Goal: Transaction & Acquisition: Purchase product/service

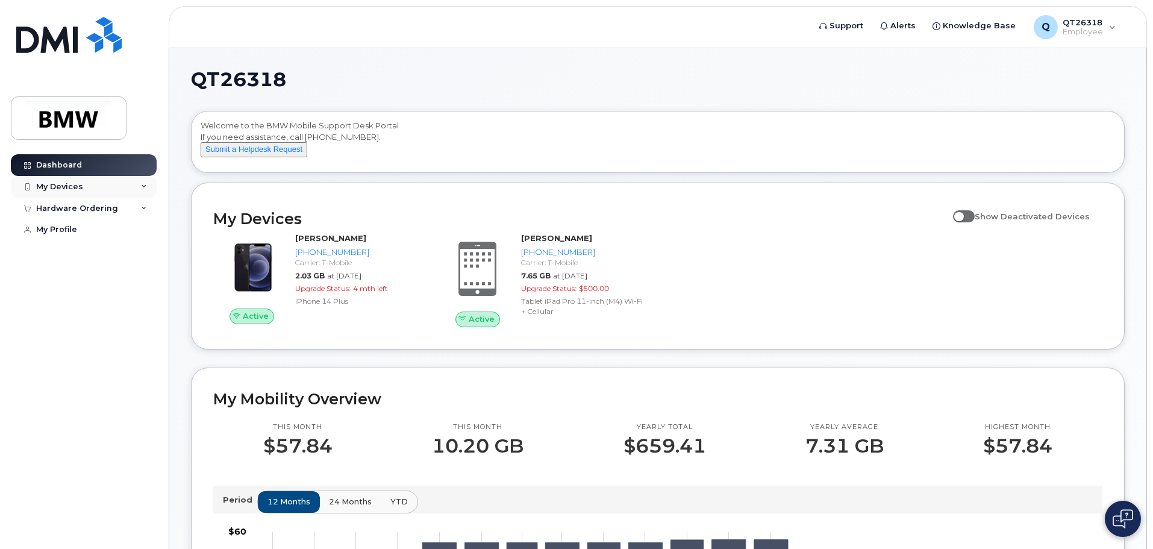
click at [81, 188] on div "My Devices" at bounding box center [84, 187] width 146 height 22
click at [75, 334] on div "Hardware Ordering" at bounding box center [77, 329] width 82 height 10
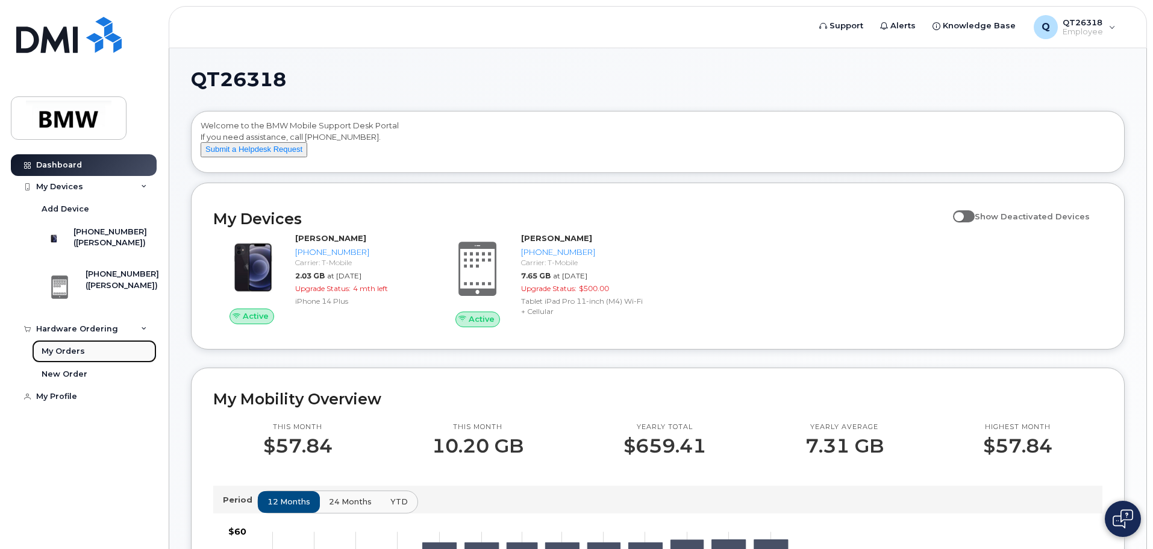
click at [58, 356] on div "My Orders" at bounding box center [63, 351] width 43 height 11
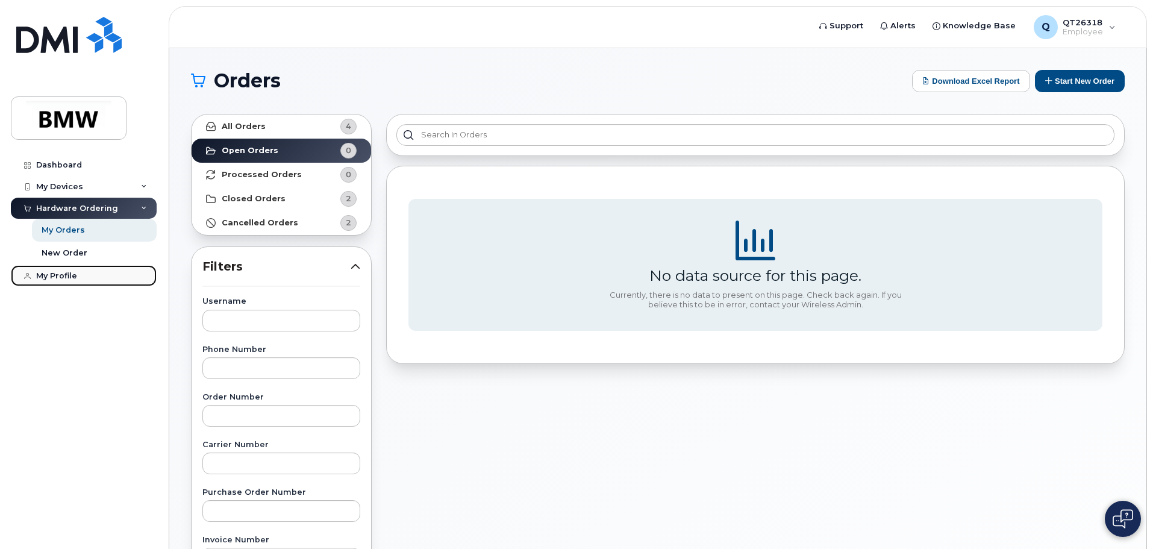
click at [45, 275] on div "My Profile" at bounding box center [56, 276] width 41 height 10
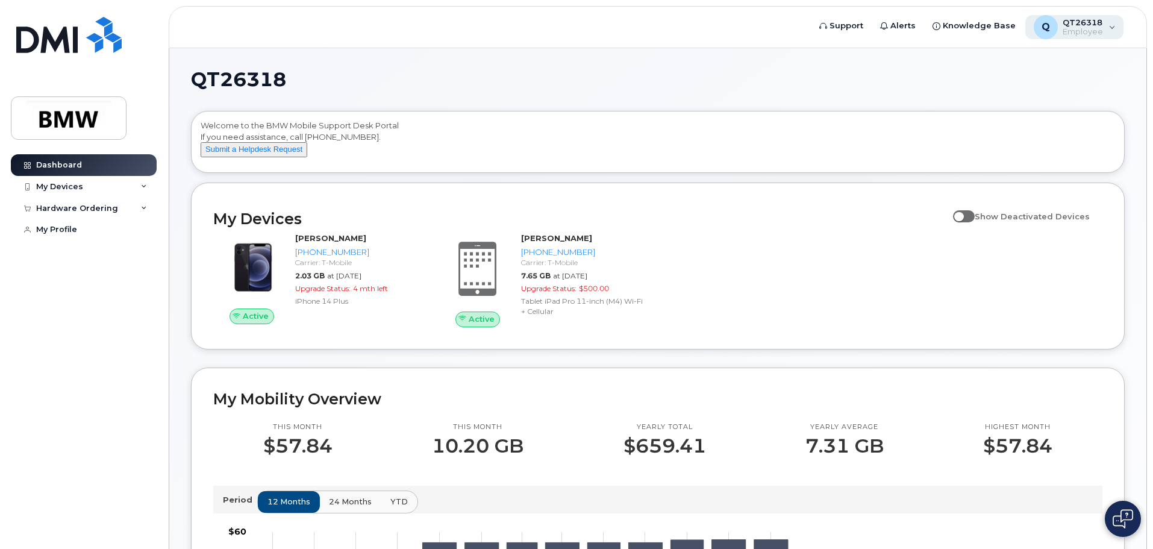
click at [1106, 22] on div "Q QT26318 Employee" at bounding box center [1074, 27] width 99 height 24
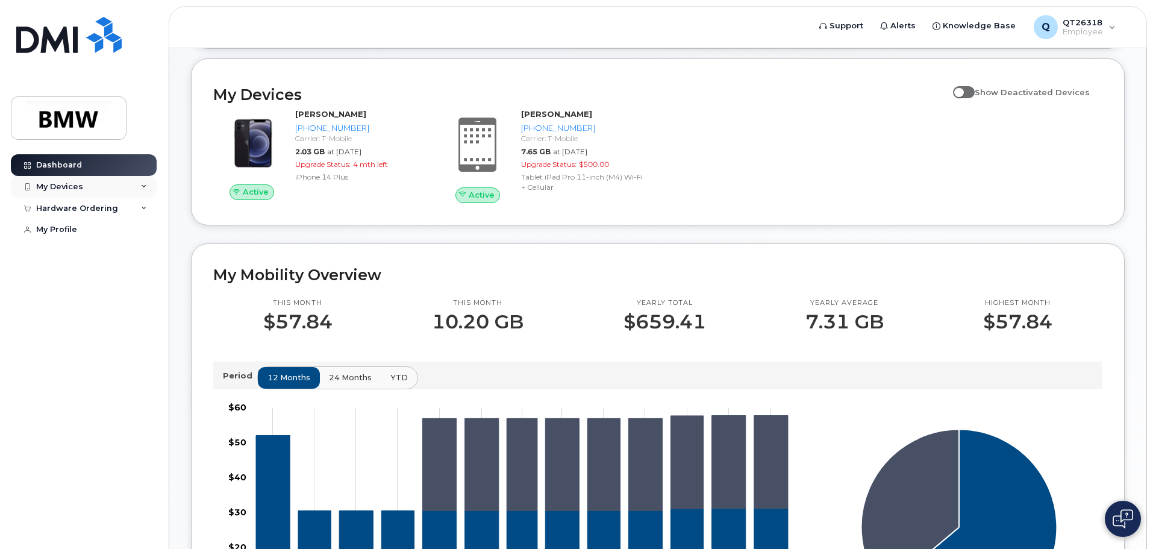
scroll to position [114, 0]
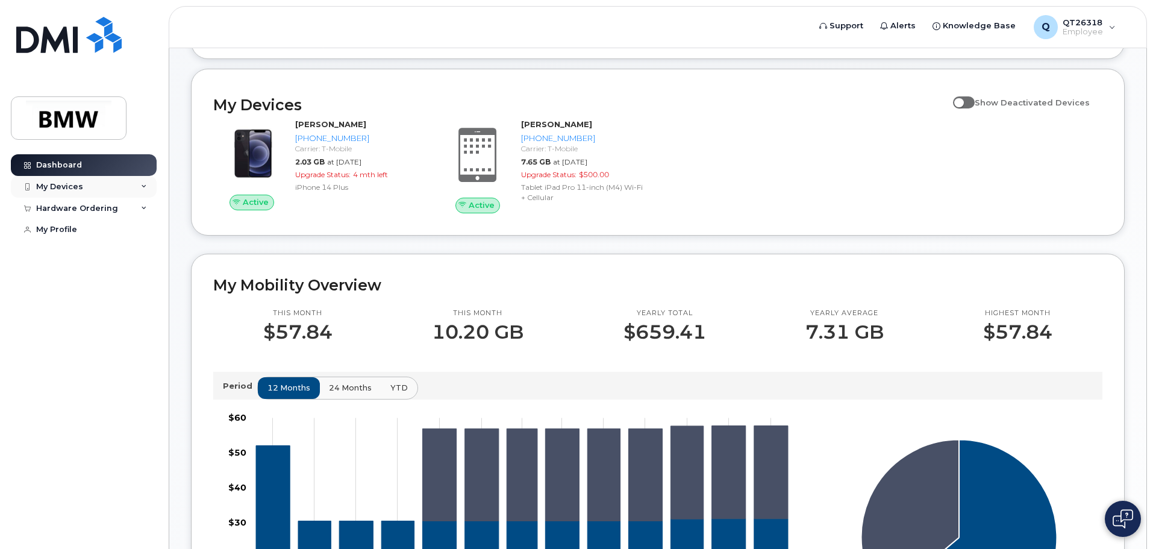
click at [58, 185] on div "My Devices" at bounding box center [59, 187] width 47 height 10
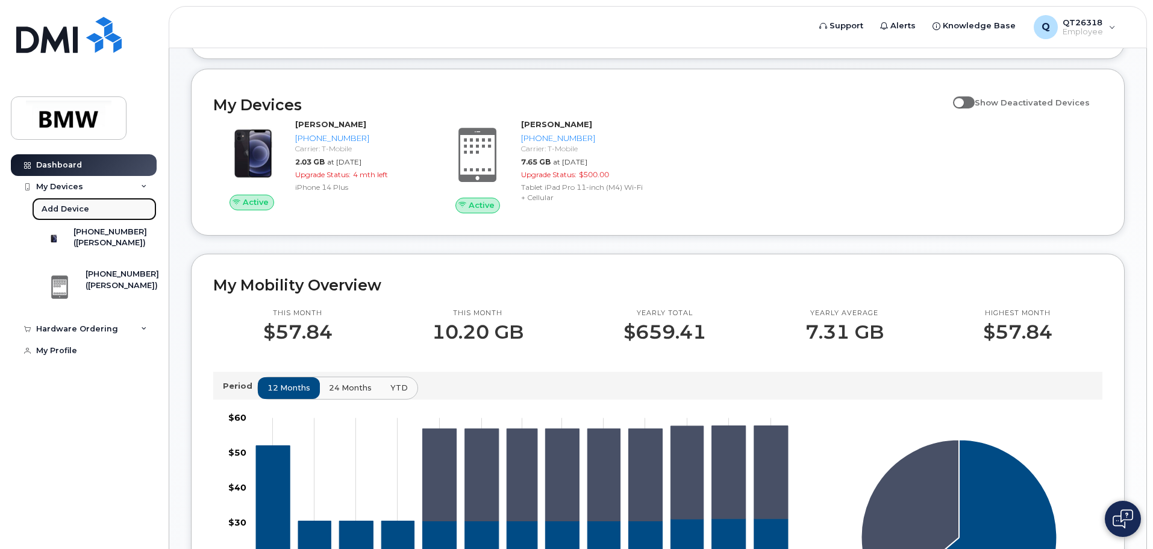
click at [63, 208] on div "Add Device" at bounding box center [66, 209] width 48 height 11
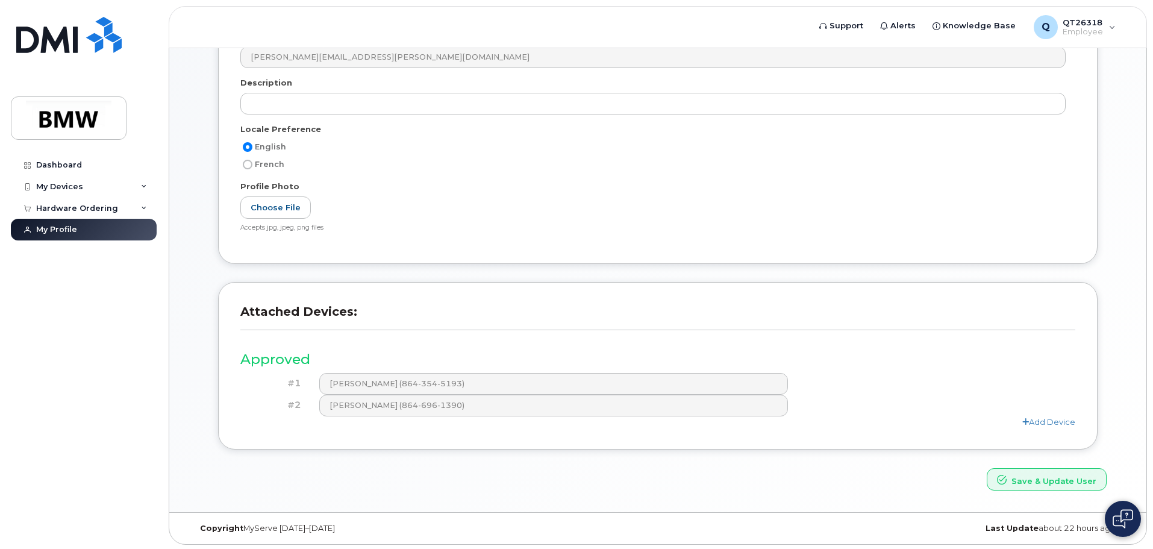
scroll to position [188, 0]
click at [1038, 417] on link "Add Device" at bounding box center [1048, 420] width 53 height 10
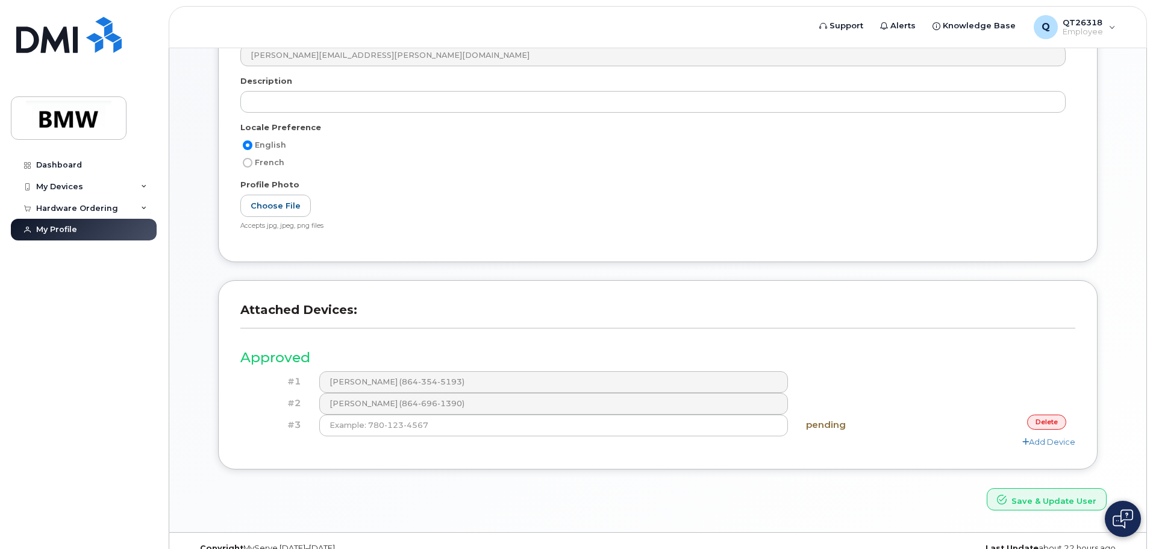
click at [1038, 417] on link "delete" at bounding box center [1046, 421] width 39 height 15
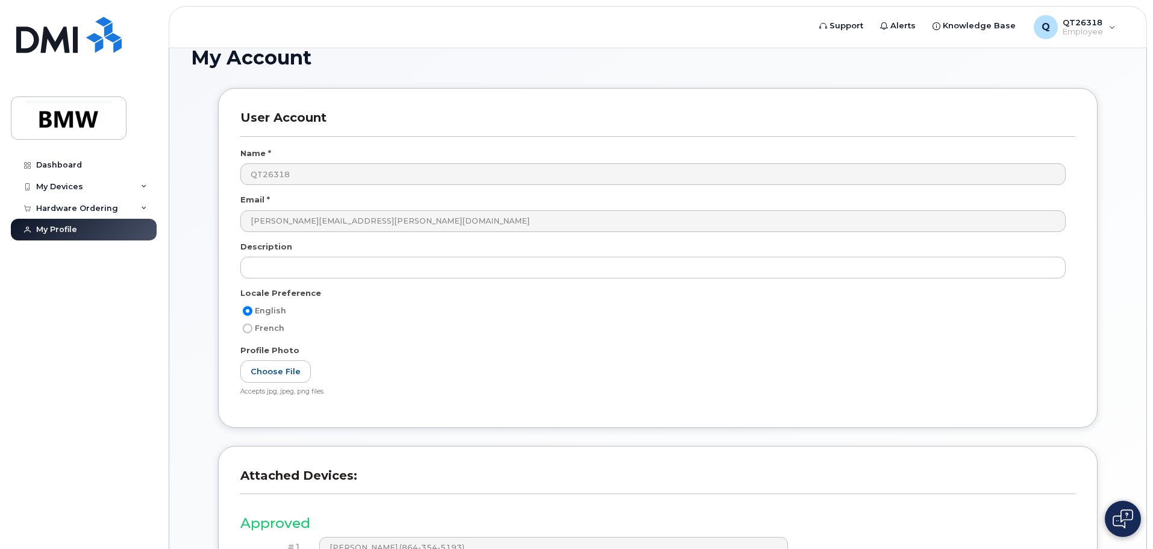
scroll to position [0, 0]
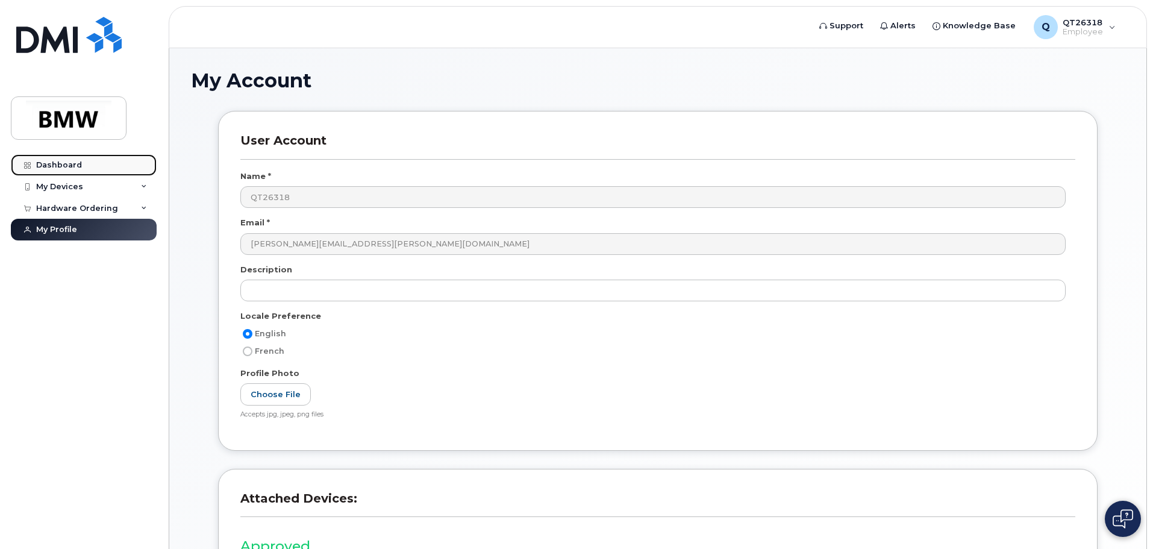
click at [52, 164] on div "Dashboard" at bounding box center [59, 165] width 46 height 10
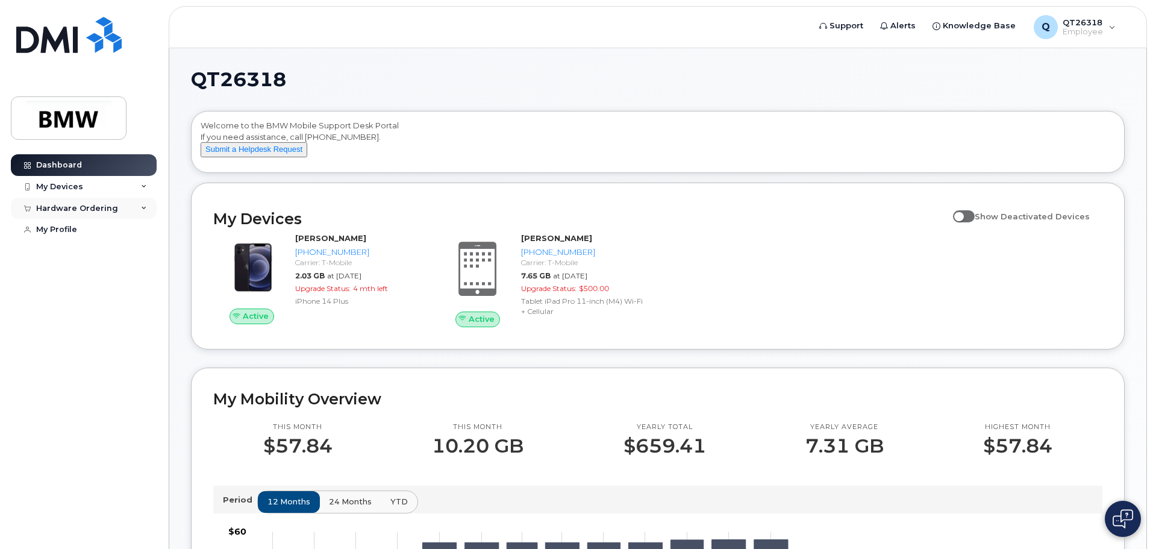
click at [54, 206] on div "Hardware Ordering" at bounding box center [77, 209] width 82 height 10
click at [45, 250] on div "New Order" at bounding box center [65, 252] width 46 height 11
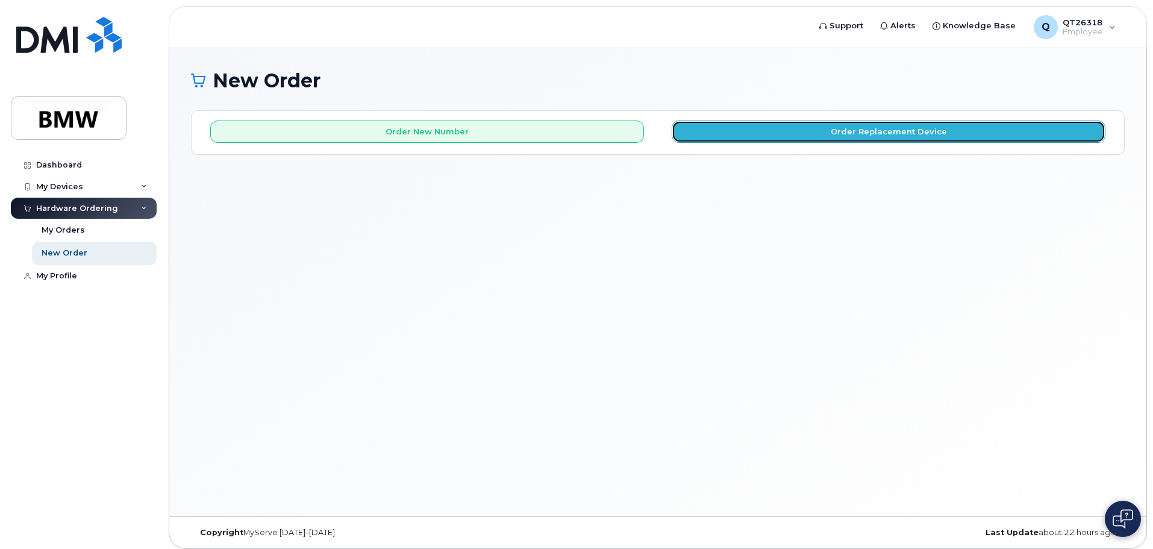
click at [796, 132] on button "Order Replacement Device" at bounding box center [888, 131] width 434 height 22
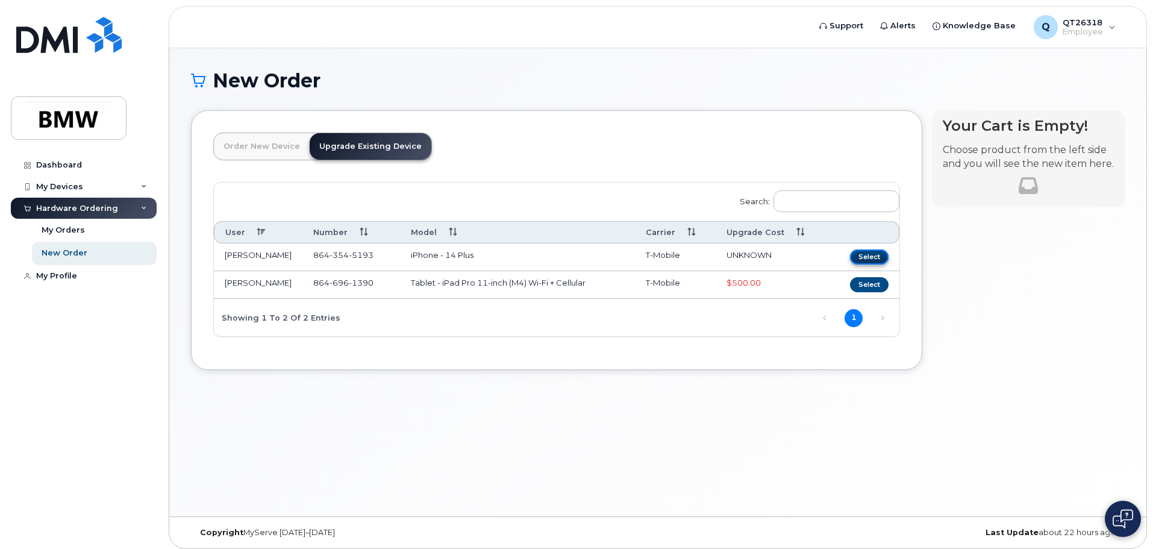
click at [863, 252] on button "Select" at bounding box center [869, 256] width 39 height 15
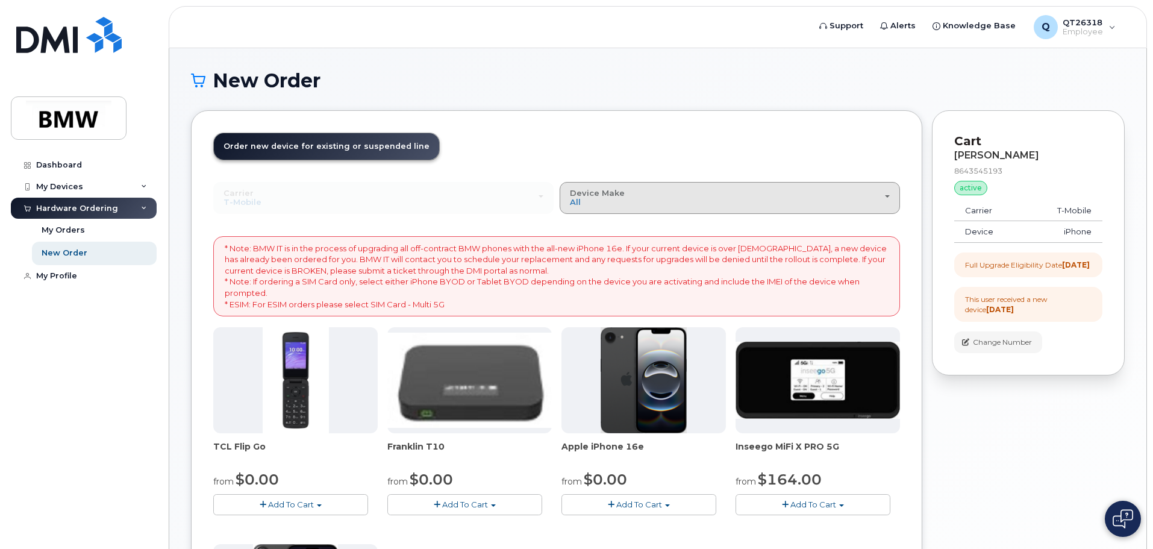
click at [848, 200] on div "Device Make All Cell Phone iPhone Modem" at bounding box center [730, 197] width 320 height 19
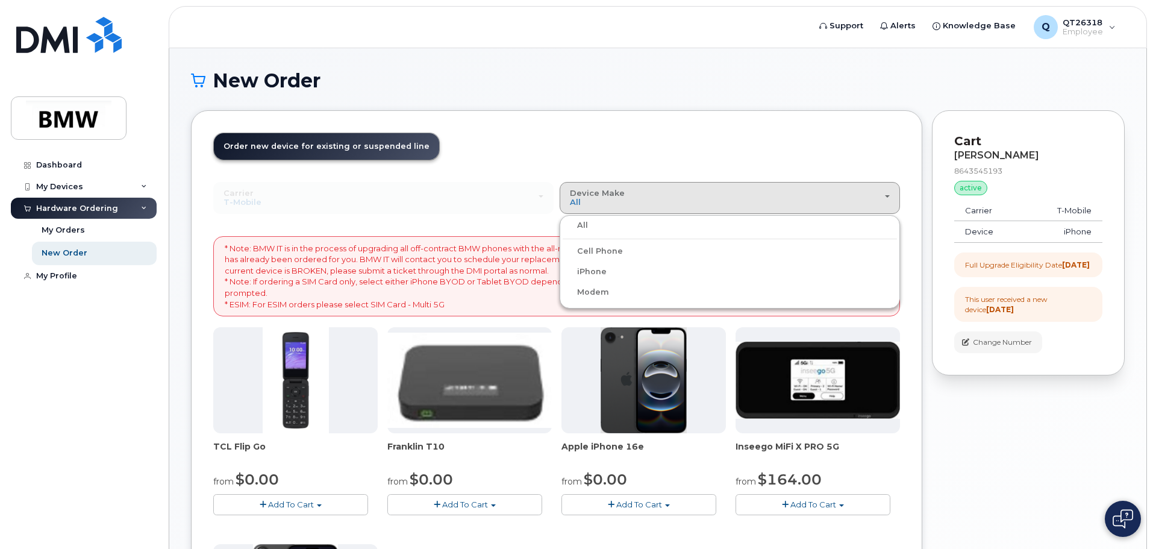
click at [592, 247] on label "Cell Phone" at bounding box center [592, 251] width 60 height 14
click at [0, 0] on input "Cell Phone" at bounding box center [0, 0] width 0 height 0
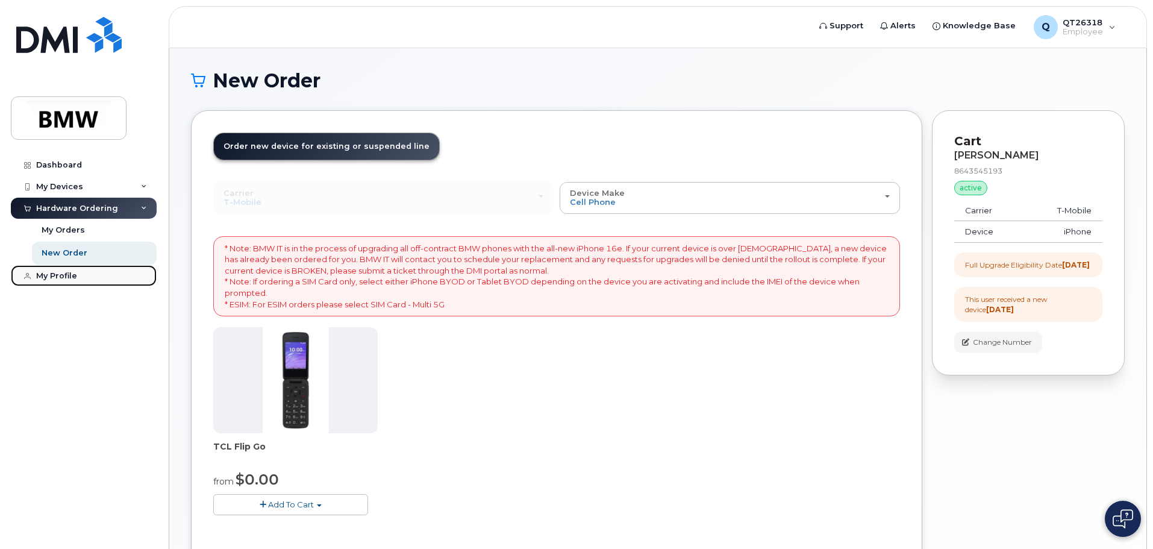
click at [49, 272] on div "My Profile" at bounding box center [56, 276] width 41 height 10
